Goal: Task Accomplishment & Management: Complete application form

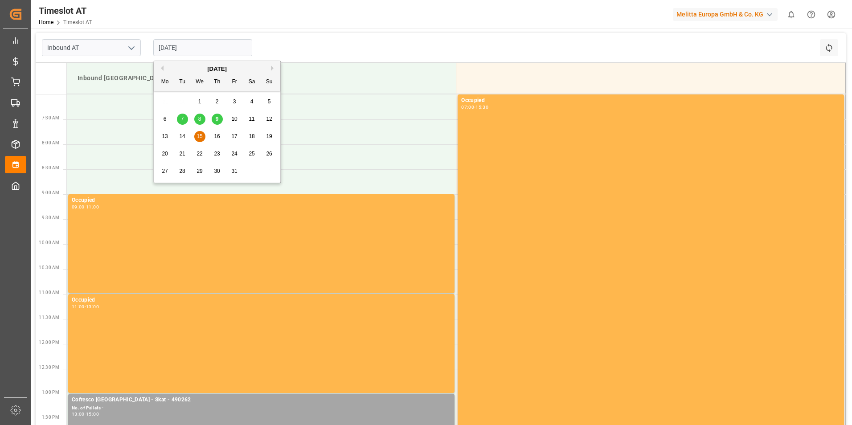
click at [191, 40] on input "[DATE]" at bounding box center [202, 47] width 99 height 17
click at [183, 135] on span "14" at bounding box center [182, 136] width 6 height 6
type input "[DATE]"
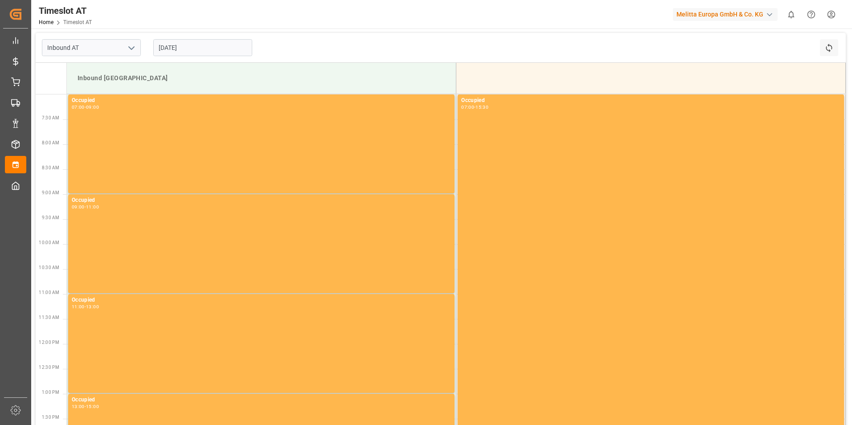
click at [151, 75] on div "Inbound [GEOGRAPHIC_DATA]" at bounding box center [261, 78] width 375 height 16
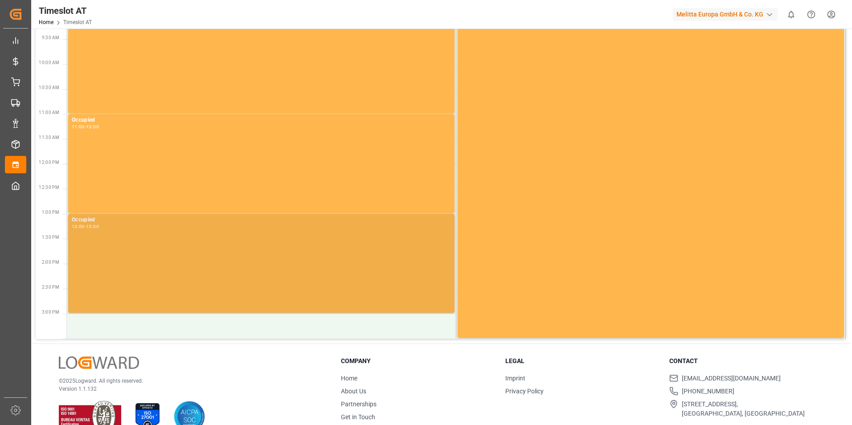
scroll to position [200, 0]
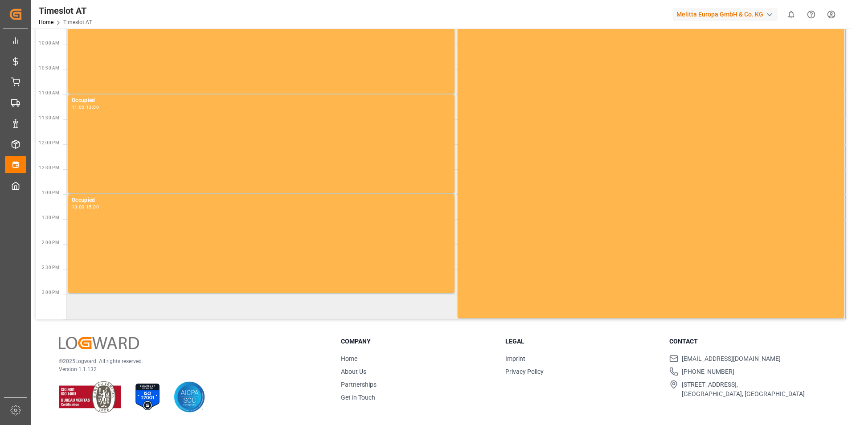
click at [161, 307] on td at bounding box center [261, 306] width 389 height 25
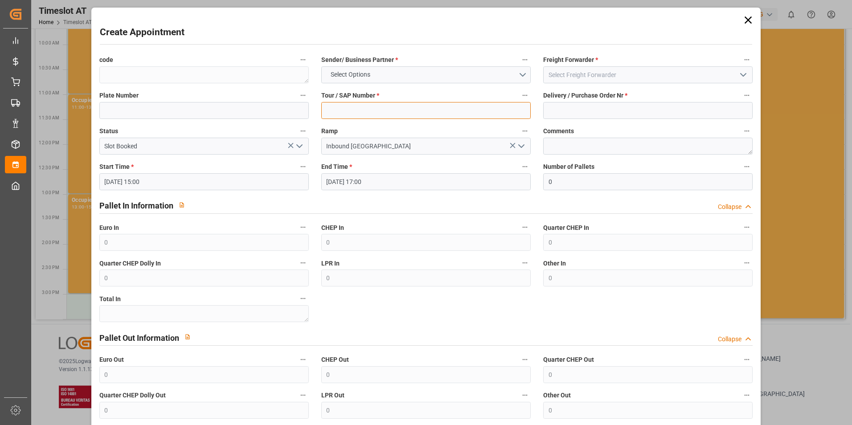
click at [355, 105] on input at bounding box center [425, 110] width 209 height 17
type input "62042798"
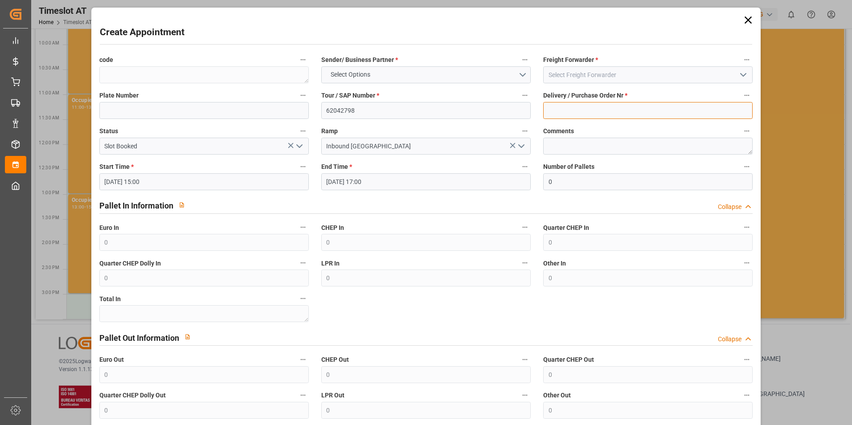
type input "490262"
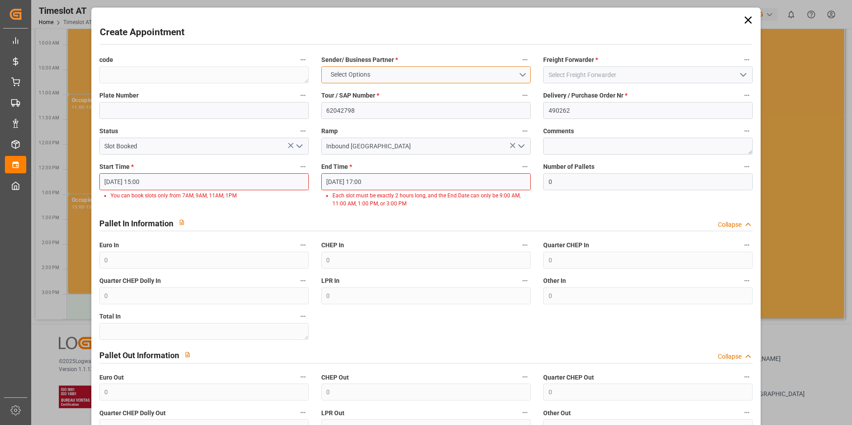
click at [449, 82] on button "Select Options" at bounding box center [425, 74] width 209 height 17
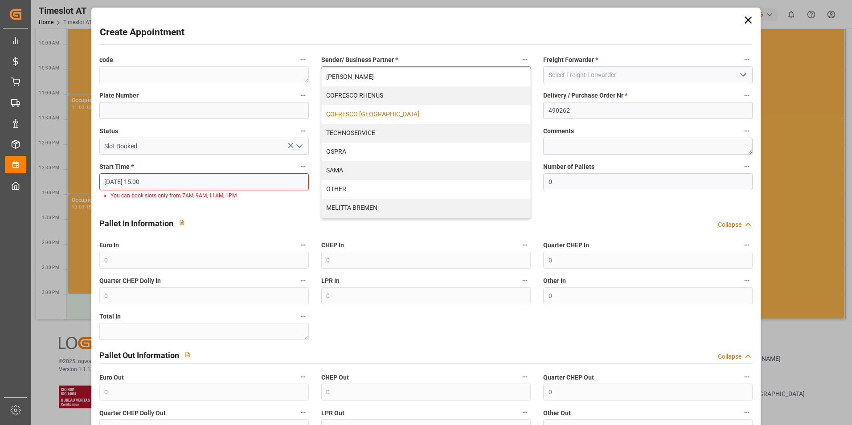
click at [419, 113] on div "COFRESCO [GEOGRAPHIC_DATA]" at bounding box center [426, 114] width 208 height 19
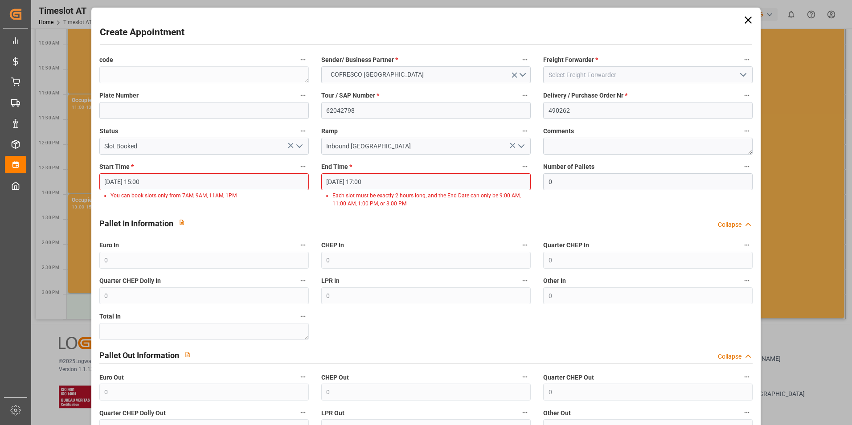
click at [183, 185] on input "[DATE] 15:00" at bounding box center [203, 181] width 209 height 17
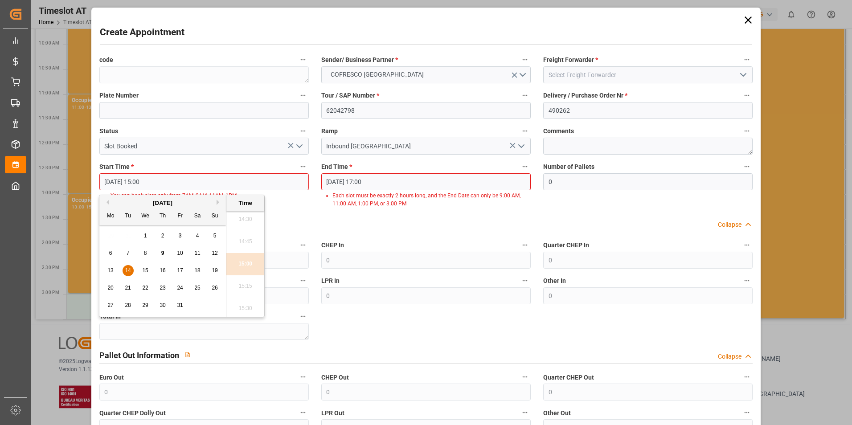
scroll to position [1384, 0]
click at [745, 21] on icon at bounding box center [747, 19] width 7 height 7
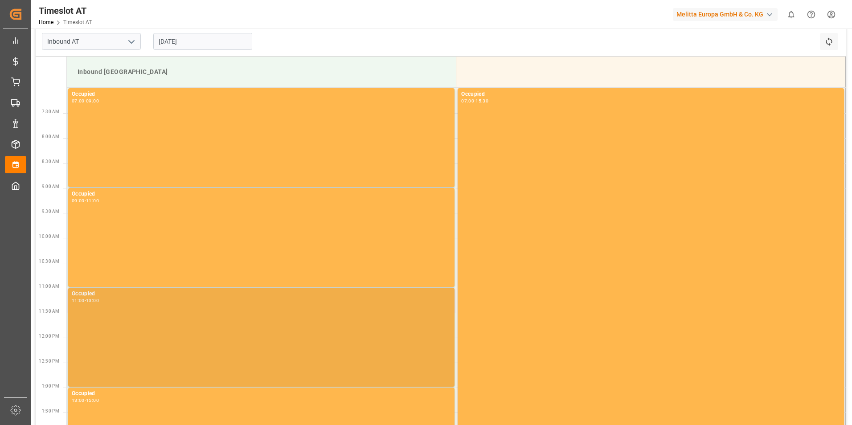
scroll to position [0, 0]
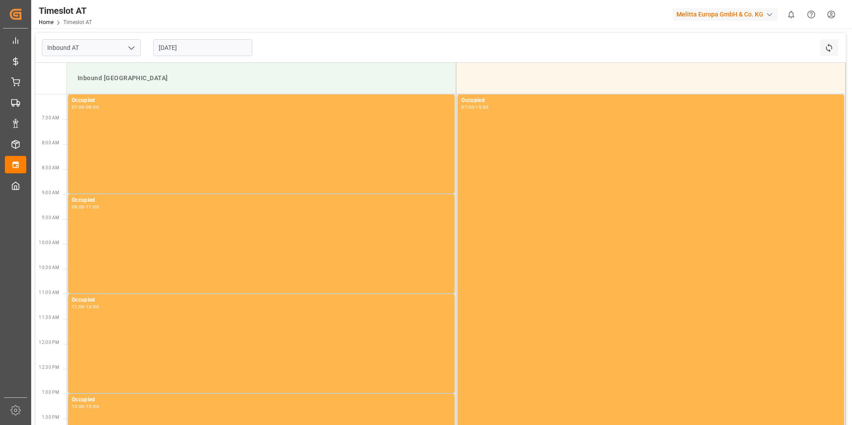
click at [191, 53] on input "[DATE]" at bounding box center [202, 47] width 99 height 17
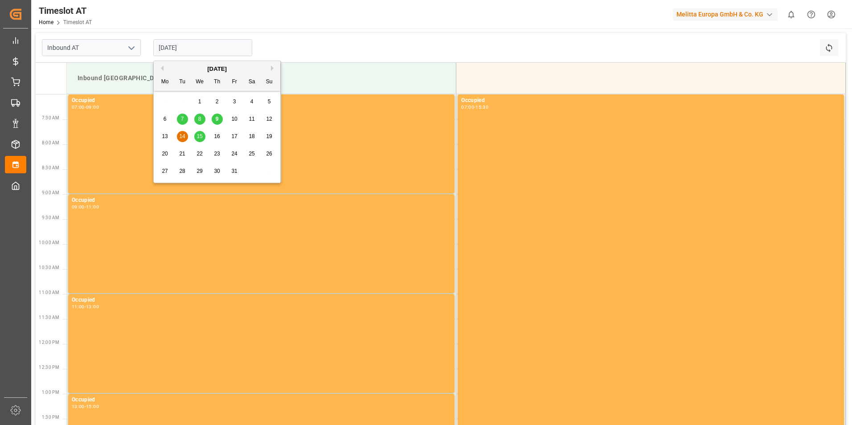
click at [200, 137] on span "15" at bounding box center [199, 136] width 6 height 6
type input "[DATE]"
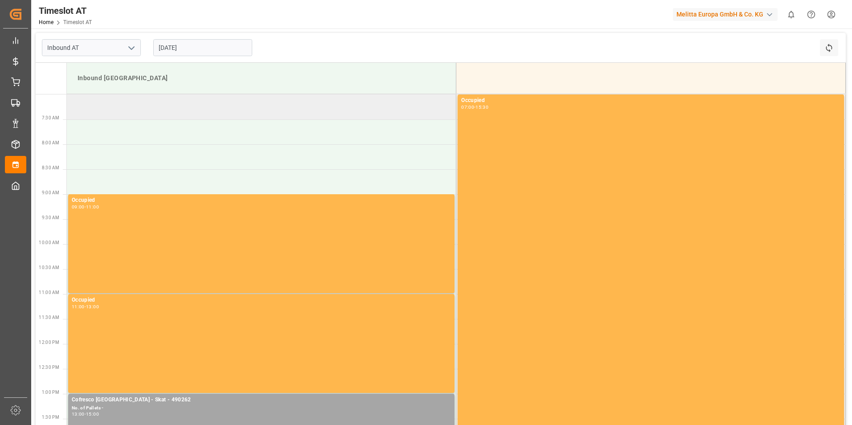
click at [132, 106] on td at bounding box center [261, 106] width 389 height 25
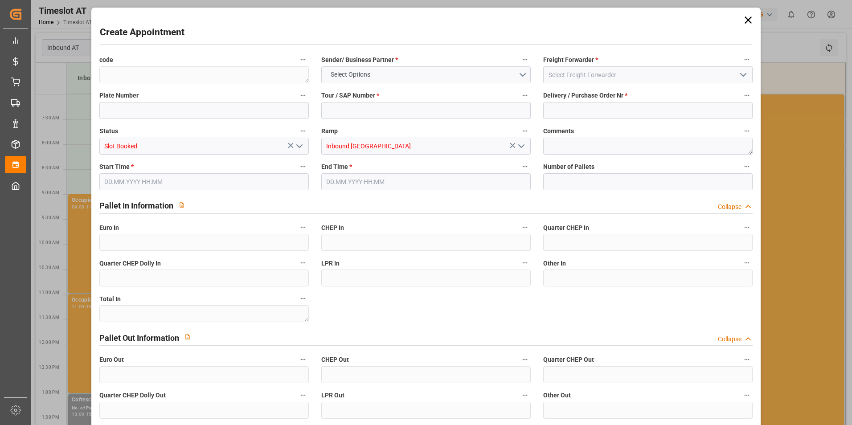
type input "0"
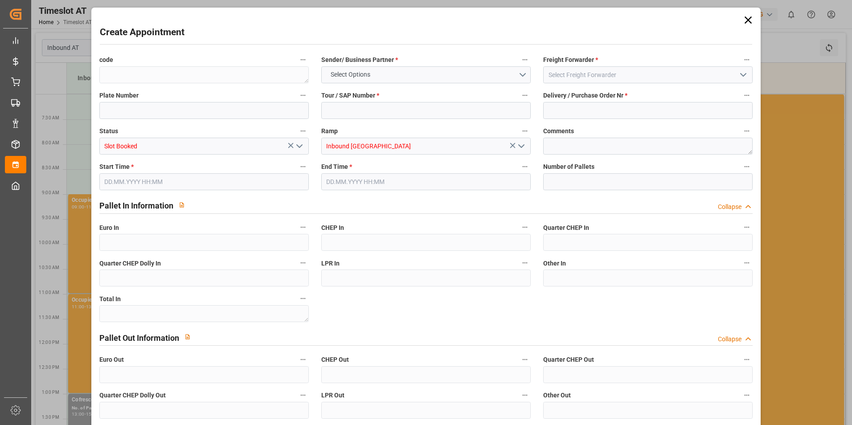
type input "0"
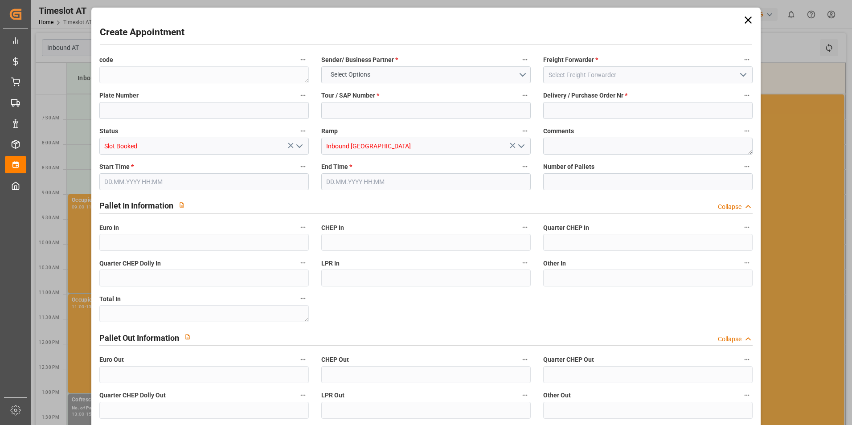
type input "0"
type input "[DATE] 07:00"
type input "[DATE] 09:00"
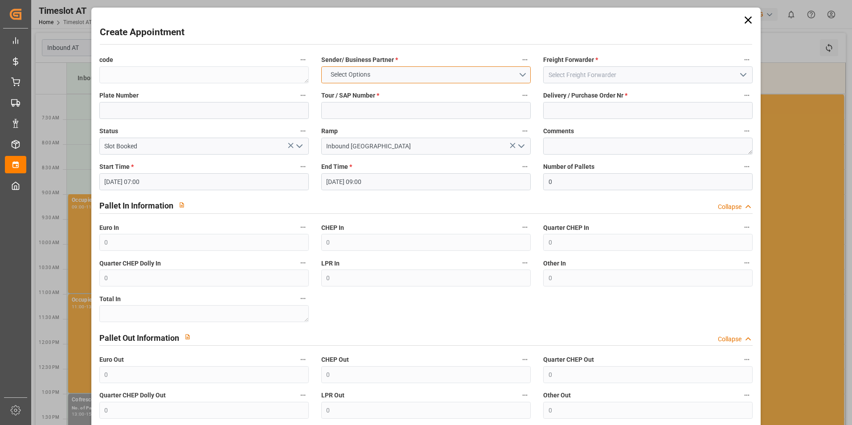
click at [391, 74] on button "Select Options" at bounding box center [425, 74] width 209 height 17
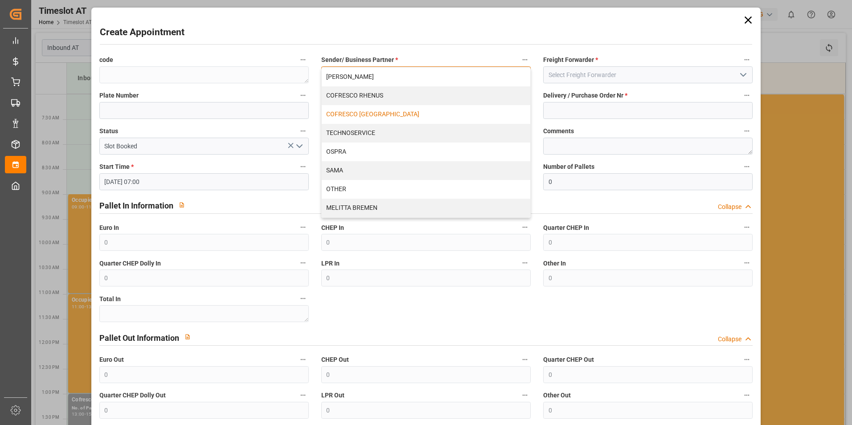
click at [383, 113] on div "COFRESCO [GEOGRAPHIC_DATA]" at bounding box center [426, 114] width 208 height 19
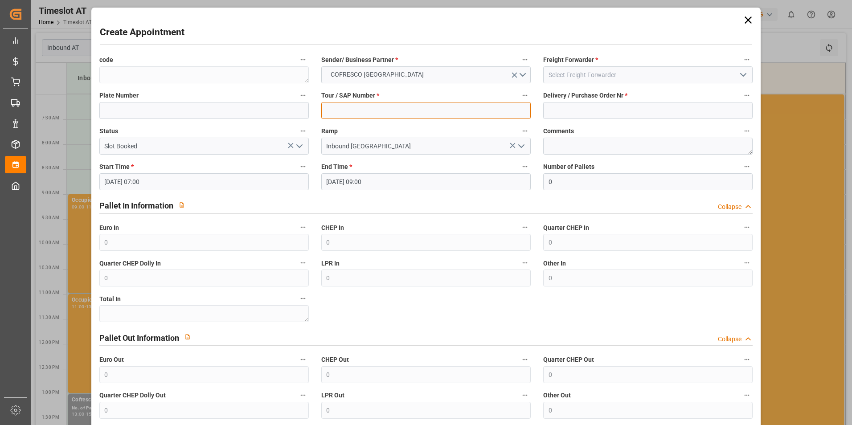
click at [388, 114] on input at bounding box center [425, 110] width 209 height 17
type input "62042798"
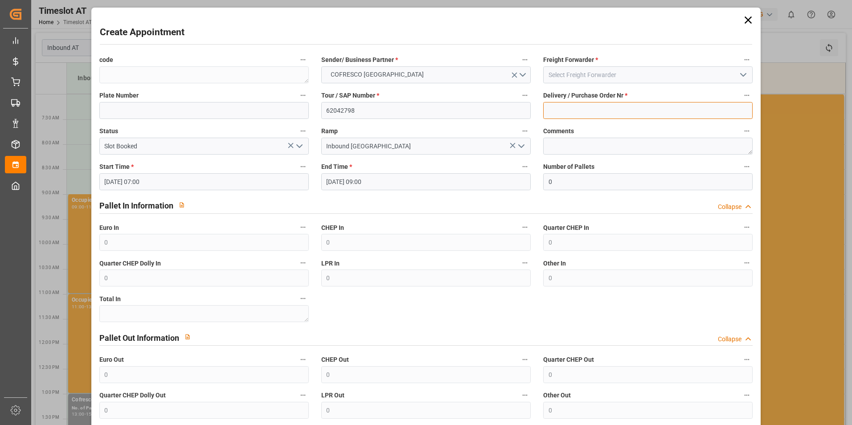
type input "490262"
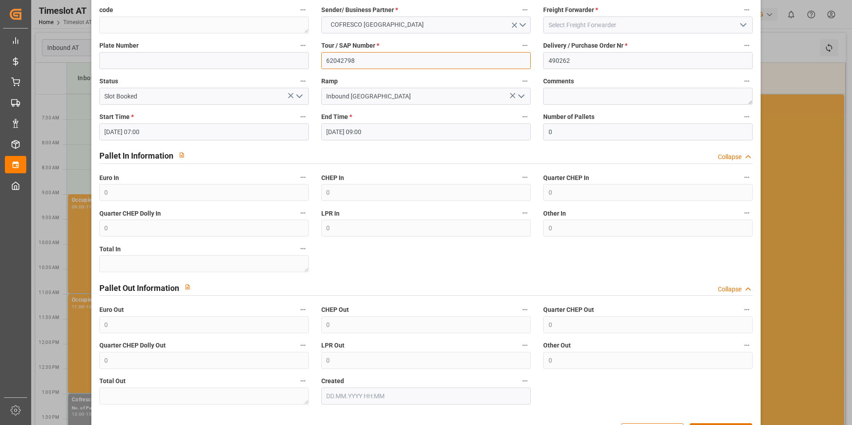
scroll to position [81, 0]
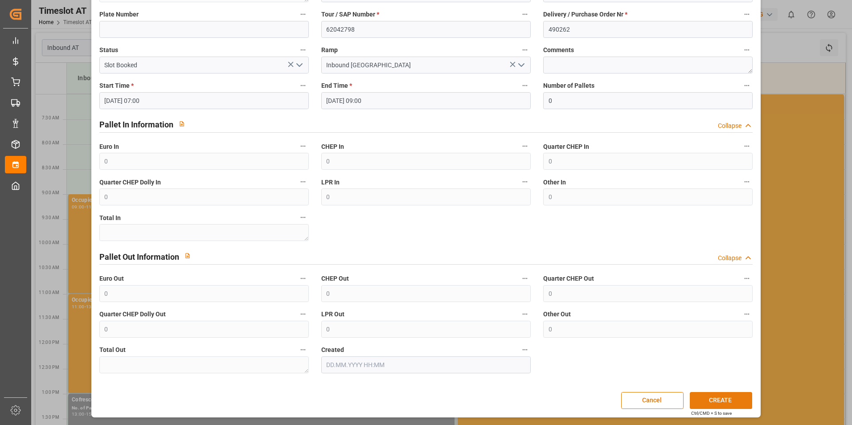
click at [730, 404] on button "CREATE" at bounding box center [720, 400] width 62 height 17
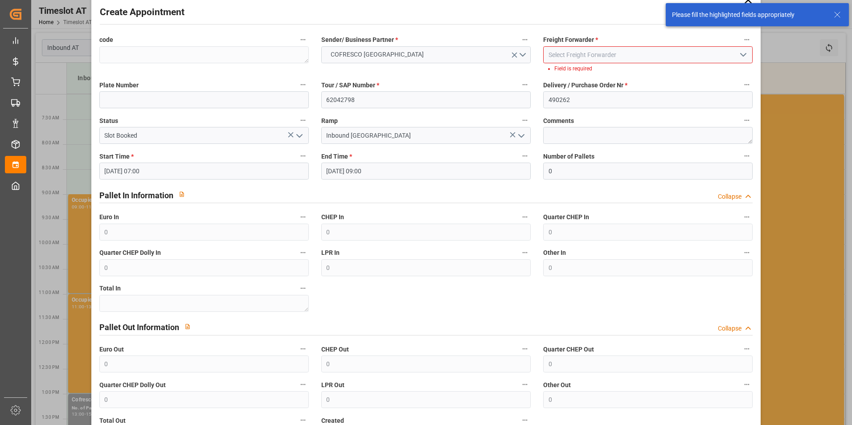
scroll to position [0, 0]
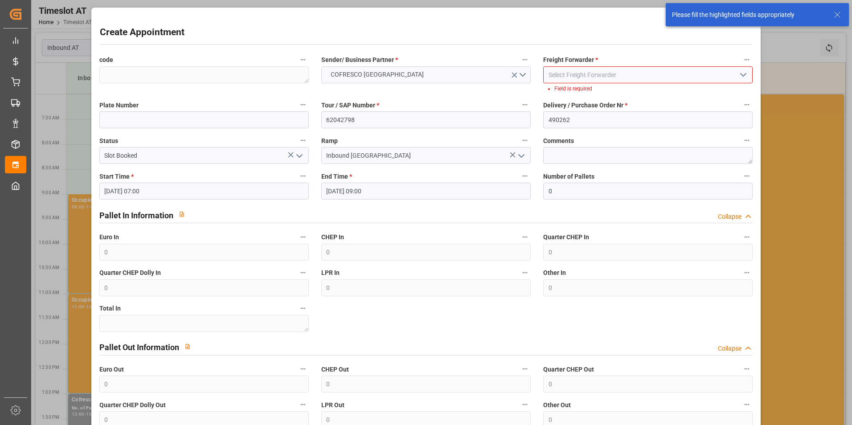
click at [624, 82] on input at bounding box center [647, 74] width 209 height 17
click at [616, 71] on input at bounding box center [647, 74] width 209 height 17
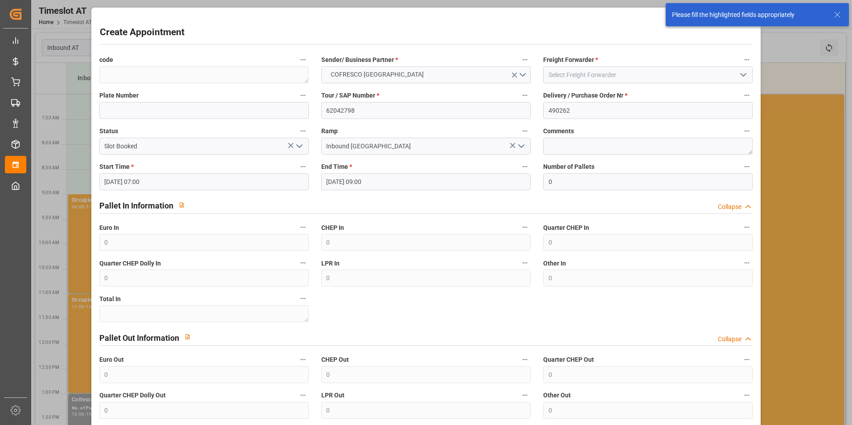
click at [745, 80] on icon "open menu" at bounding box center [743, 74] width 11 height 11
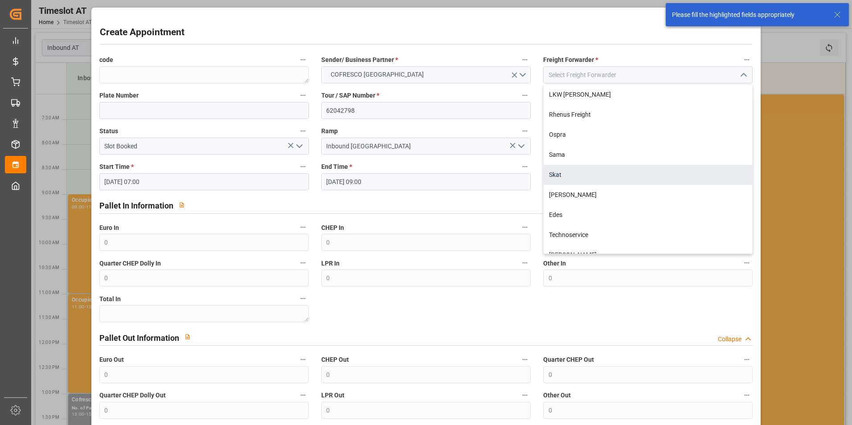
click at [633, 178] on div "Skat" at bounding box center [647, 175] width 208 height 20
type input "Skat"
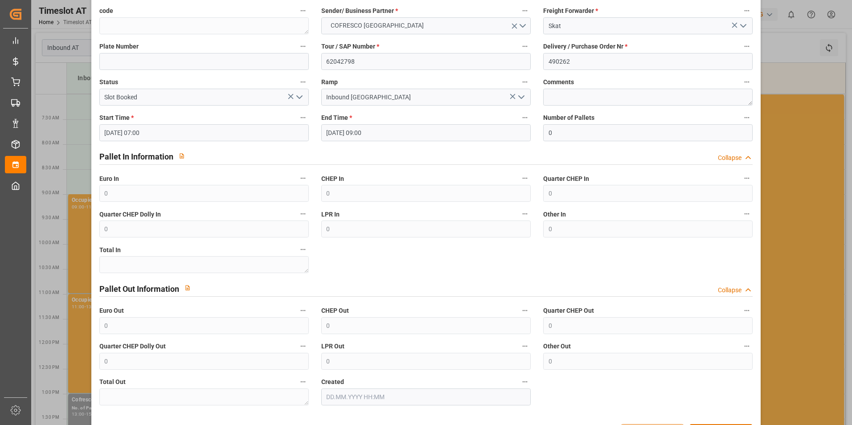
scroll to position [81, 0]
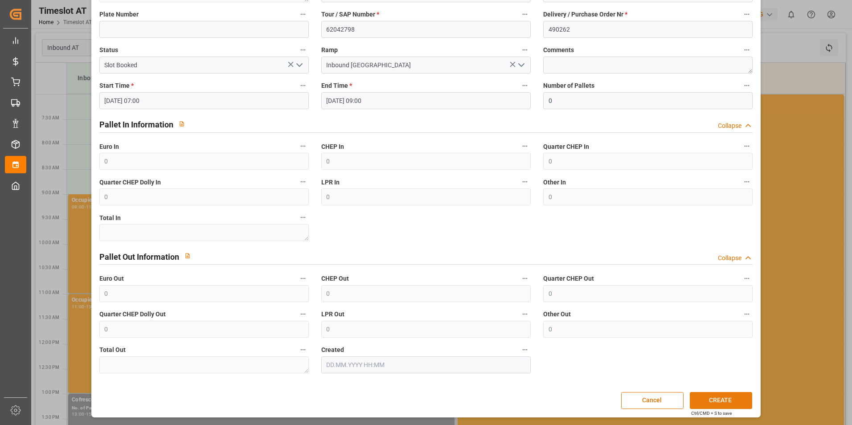
click at [714, 398] on button "CREATE" at bounding box center [720, 400] width 62 height 17
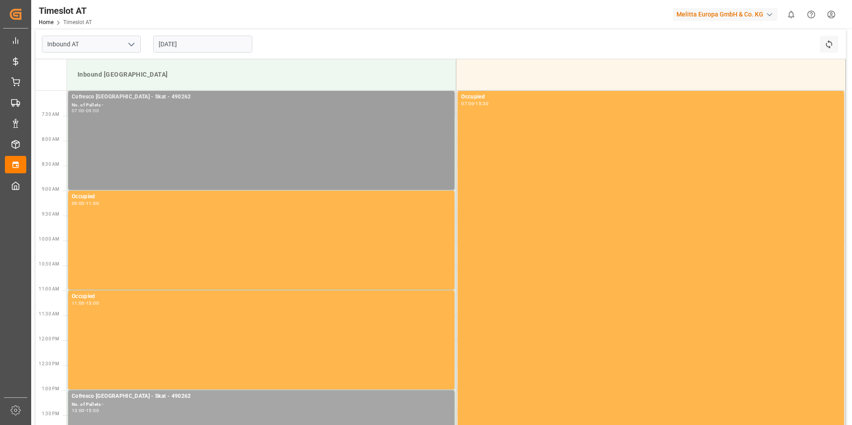
scroll to position [0, 0]
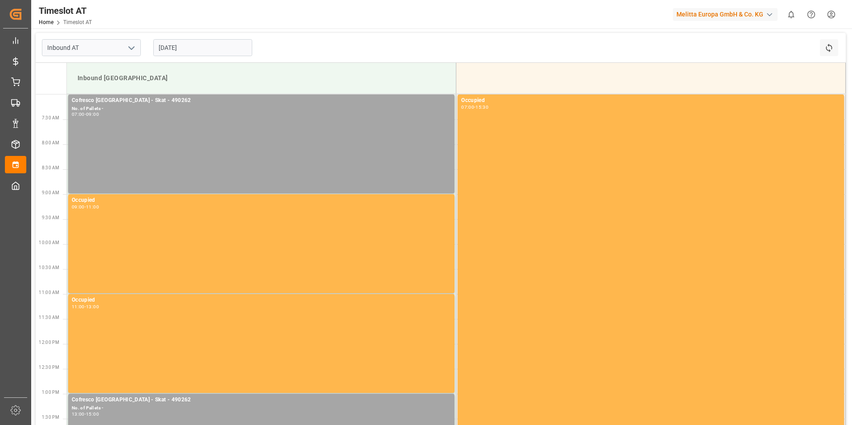
click at [201, 48] on input "[DATE]" at bounding box center [202, 47] width 99 height 17
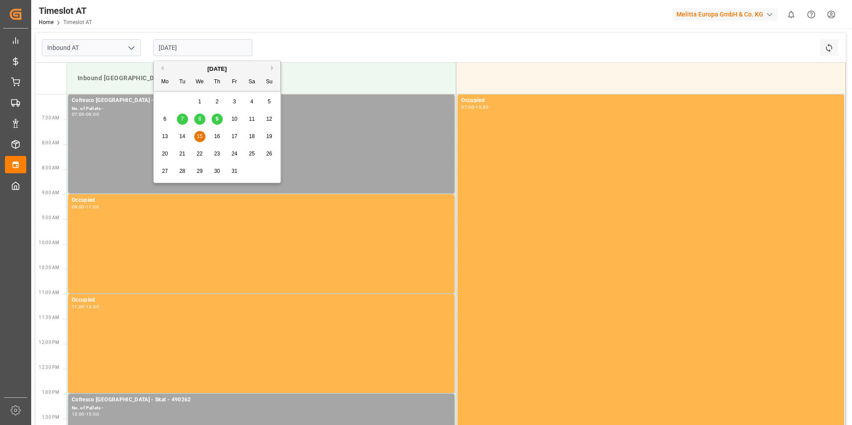
click at [184, 135] on span "14" at bounding box center [182, 136] width 6 height 6
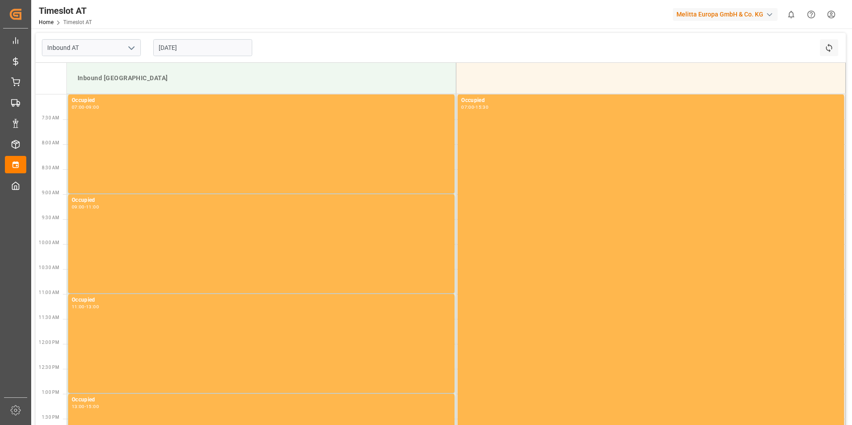
click at [209, 43] on input "[DATE]" at bounding box center [202, 47] width 99 height 17
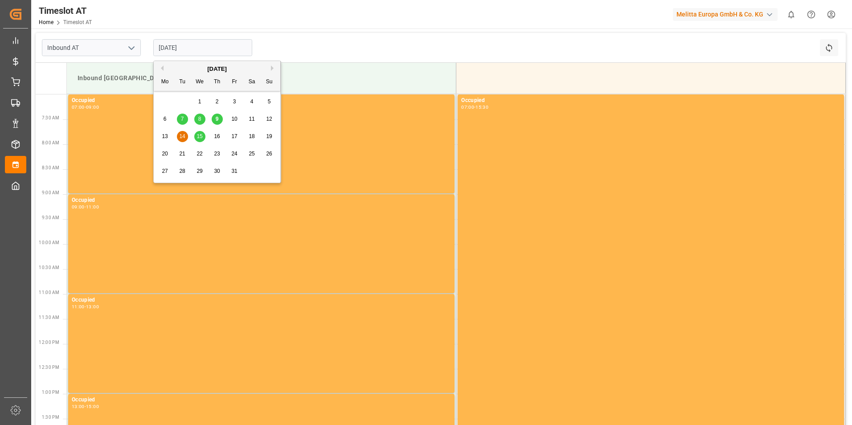
click at [203, 137] on div "15" at bounding box center [199, 136] width 11 height 11
type input "[DATE]"
